Goal: Task Accomplishment & Management: Use online tool/utility

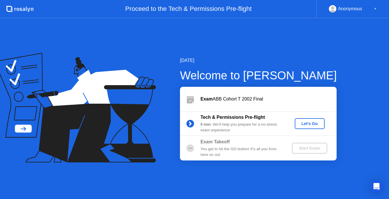
click at [316, 123] on div "Let's Go" at bounding box center [309, 123] width 25 height 5
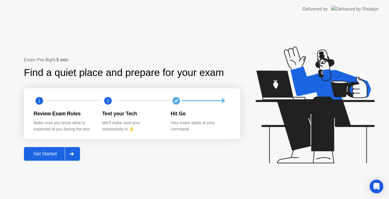
click at [42, 154] on div "Get Started" at bounding box center [45, 153] width 39 height 5
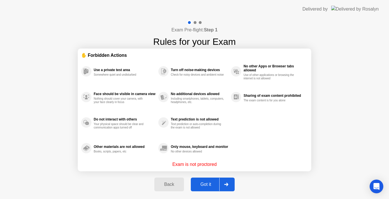
click at [201, 186] on div "Got it" at bounding box center [206, 184] width 27 height 5
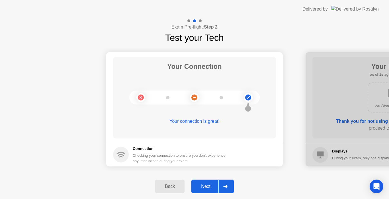
click at [201, 186] on div "Next" at bounding box center [205, 186] width 25 height 5
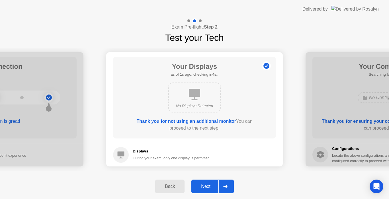
click at [201, 186] on div "Next" at bounding box center [205, 186] width 25 height 5
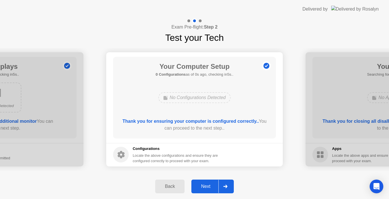
click at [201, 186] on div "Next" at bounding box center [205, 186] width 25 height 5
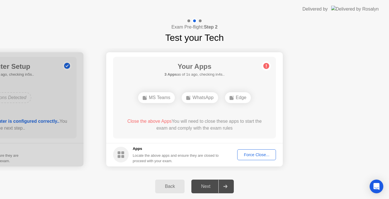
click at [201, 186] on div "Next" at bounding box center [205, 186] width 25 height 5
click at [252, 154] on div "Force Close..." at bounding box center [256, 154] width 35 height 5
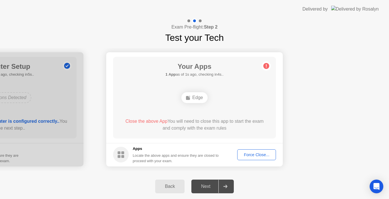
click at [259, 151] on button "Force Close..." at bounding box center [256, 154] width 39 height 11
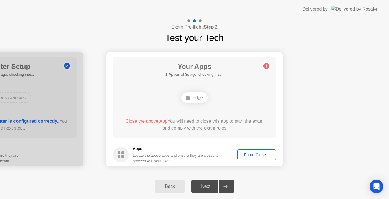
click at [264, 157] on div "Force Close..." at bounding box center [256, 154] width 35 height 5
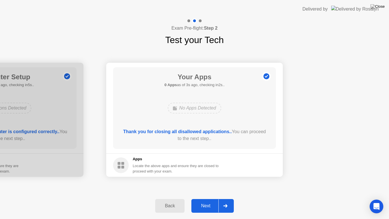
click at [204, 198] on button "Next" at bounding box center [213, 206] width 42 height 14
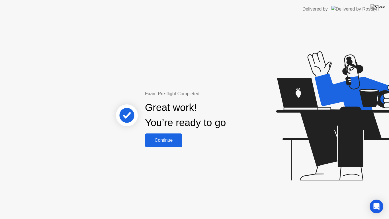
click at [165, 141] on div "Continue" at bounding box center [164, 140] width 34 height 5
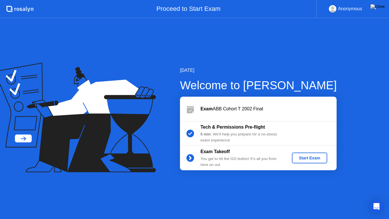
click at [306, 158] on div "Start Exam" at bounding box center [310, 158] width 31 height 5
